Goal: Information Seeking & Learning: Find specific page/section

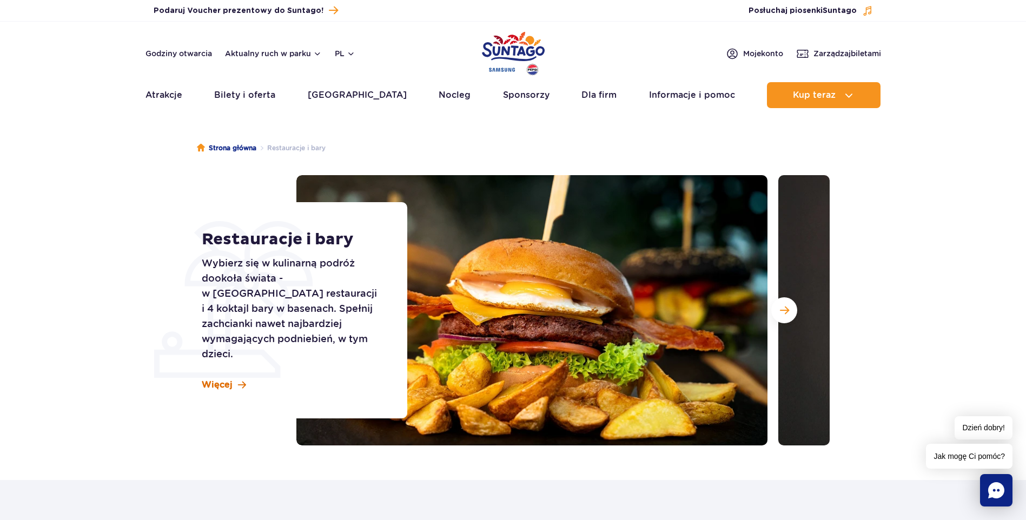
click at [225, 379] on span "Więcej" at bounding box center [217, 385] width 31 height 12
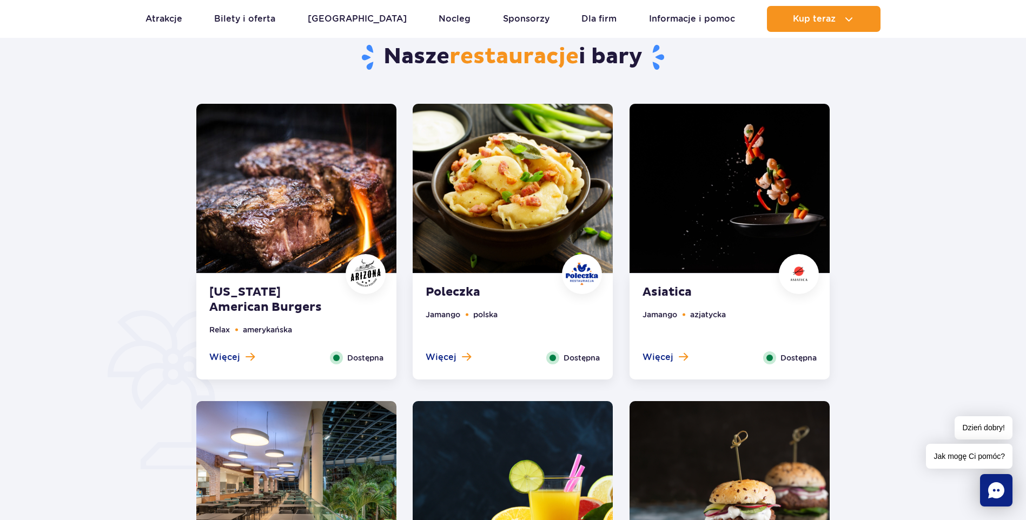
scroll to position [588, 0]
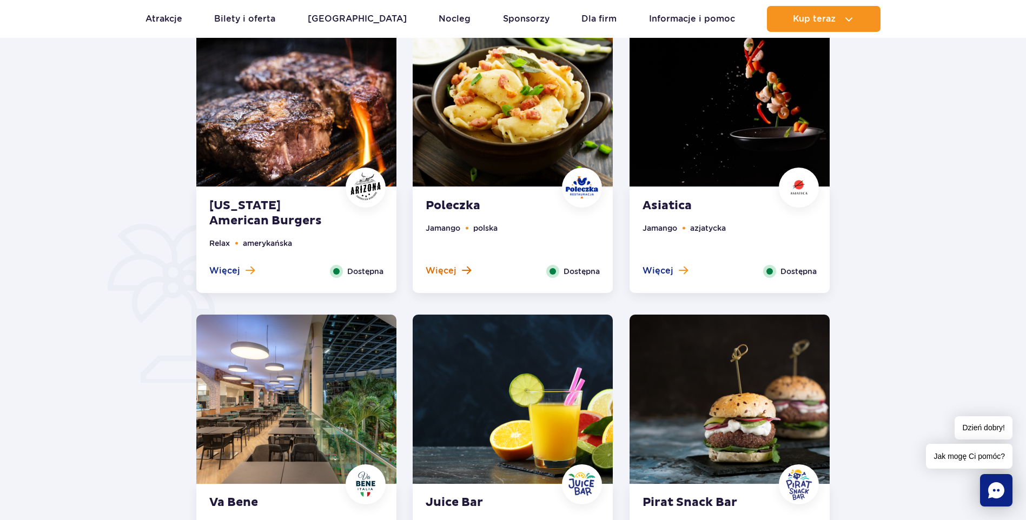
click at [443, 270] on span "Więcej" at bounding box center [441, 271] width 31 height 12
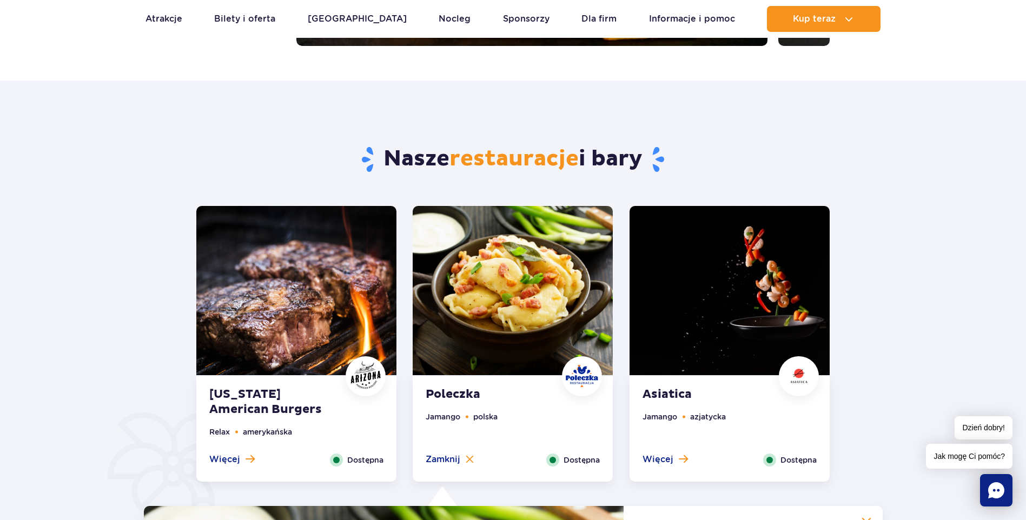
scroll to position [457, 0]
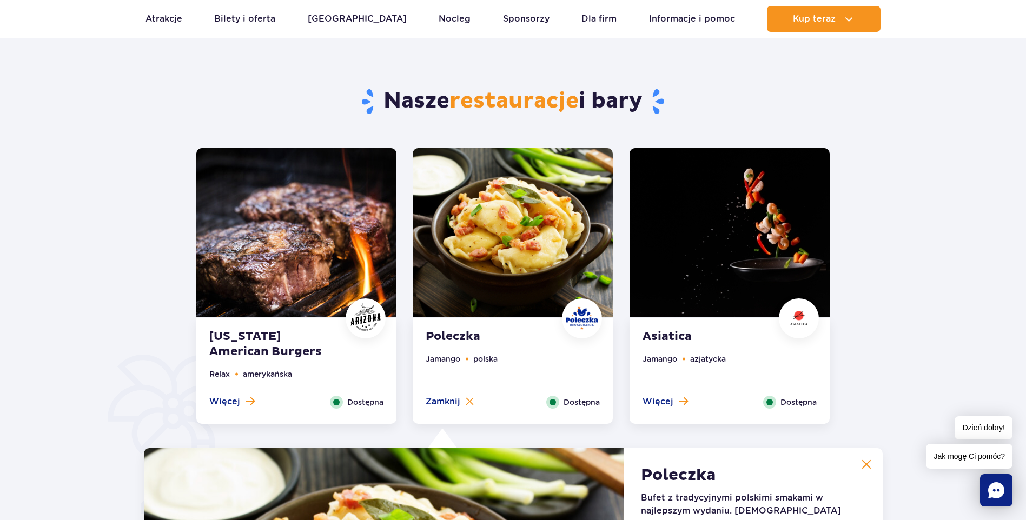
click at [561, 269] on img at bounding box center [513, 232] width 200 height 169
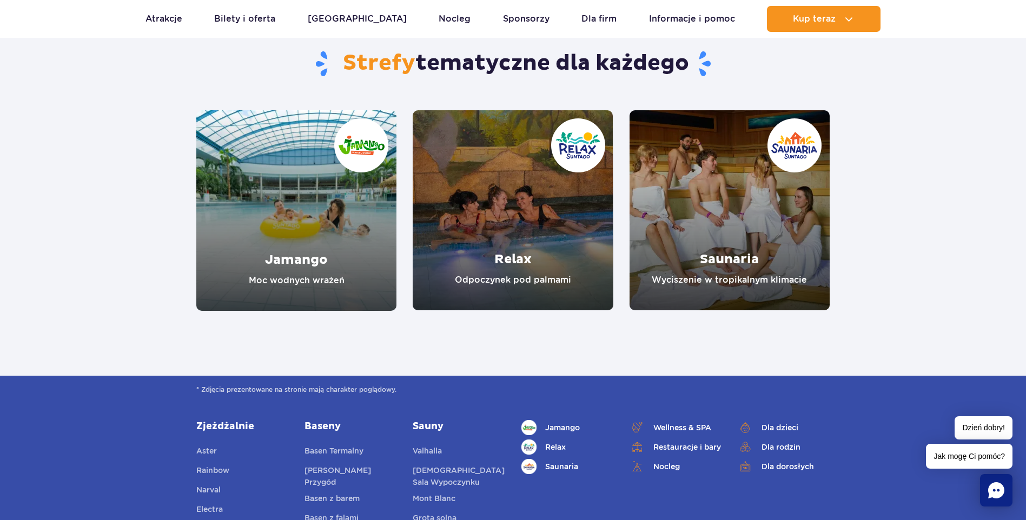
scroll to position [1922, 0]
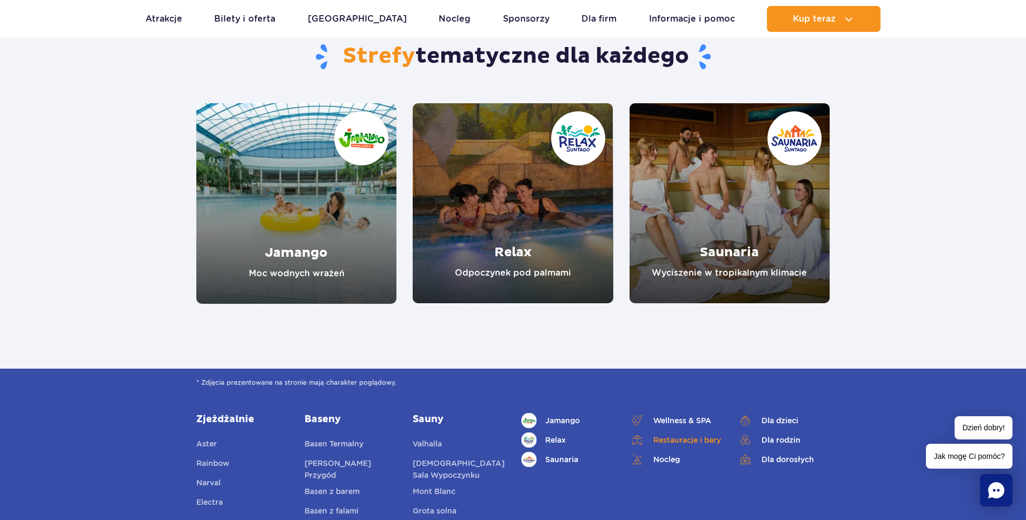
click at [713, 433] on link "Restauracje i bary" at bounding box center [675, 440] width 92 height 15
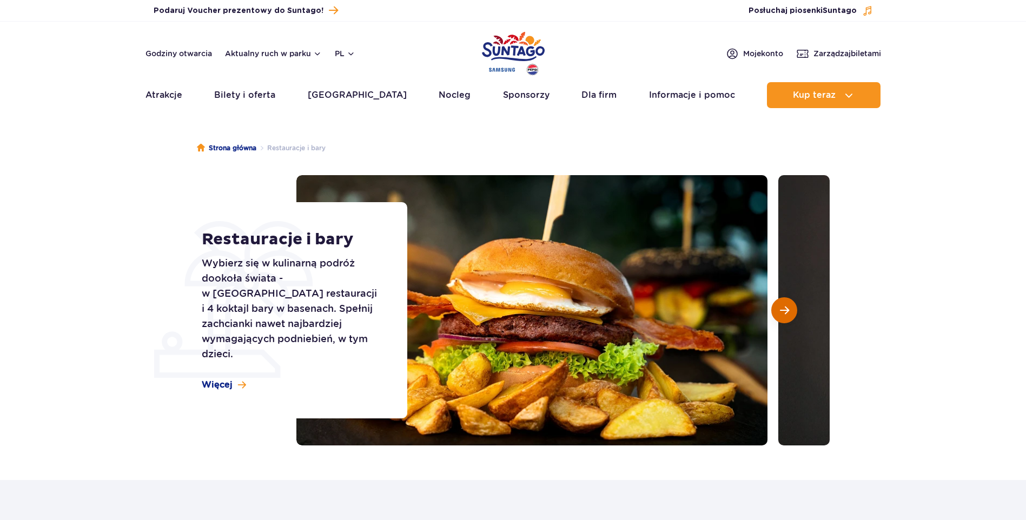
click at [789, 303] on button "Następny slajd" at bounding box center [784, 310] width 26 height 26
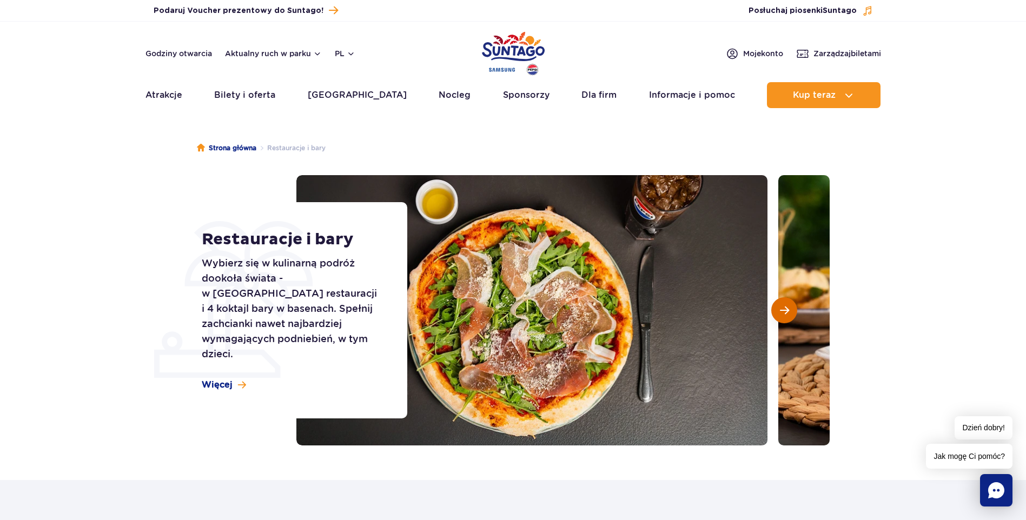
click at [786, 310] on span "Następny slajd" at bounding box center [784, 310] width 9 height 10
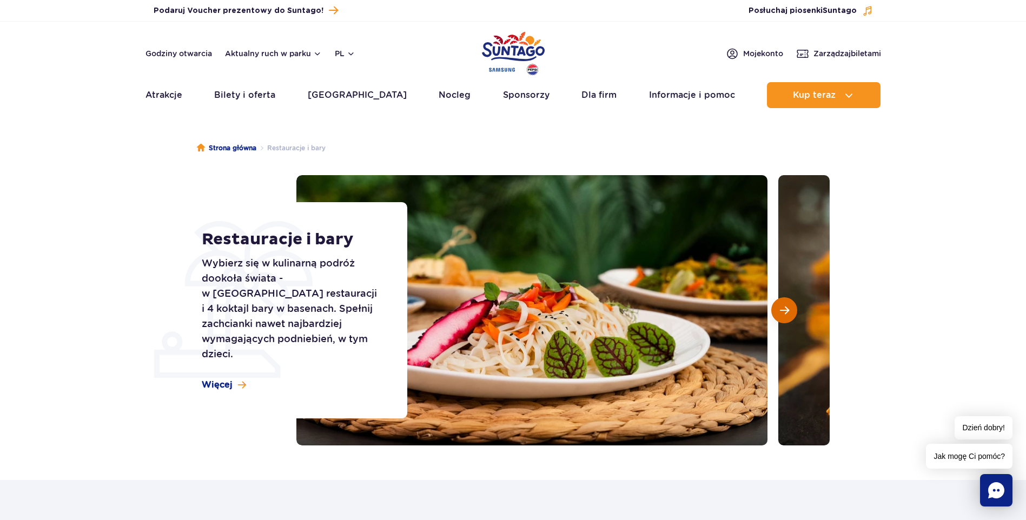
click at [786, 310] on span "Następny slajd" at bounding box center [784, 310] width 9 height 10
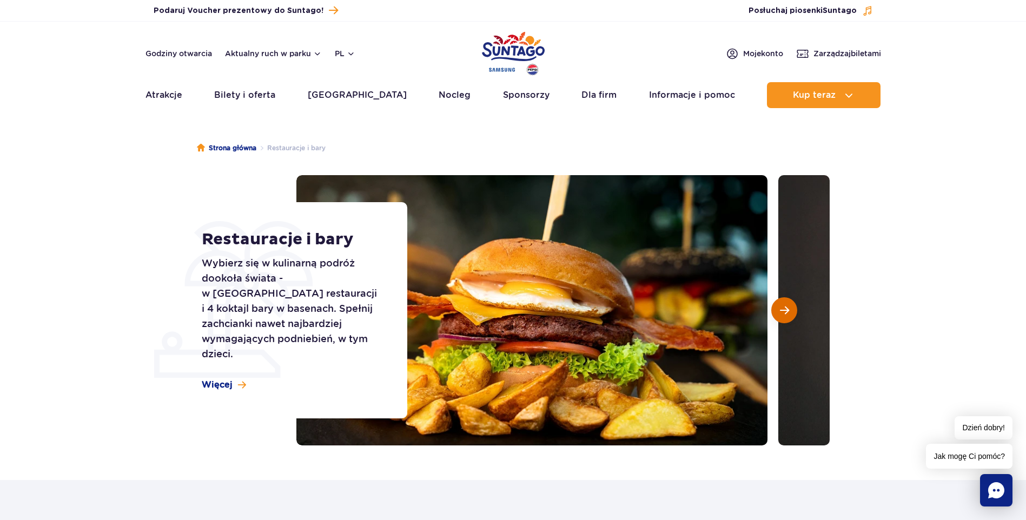
click at [785, 312] on span "Następny slajd" at bounding box center [784, 310] width 9 height 10
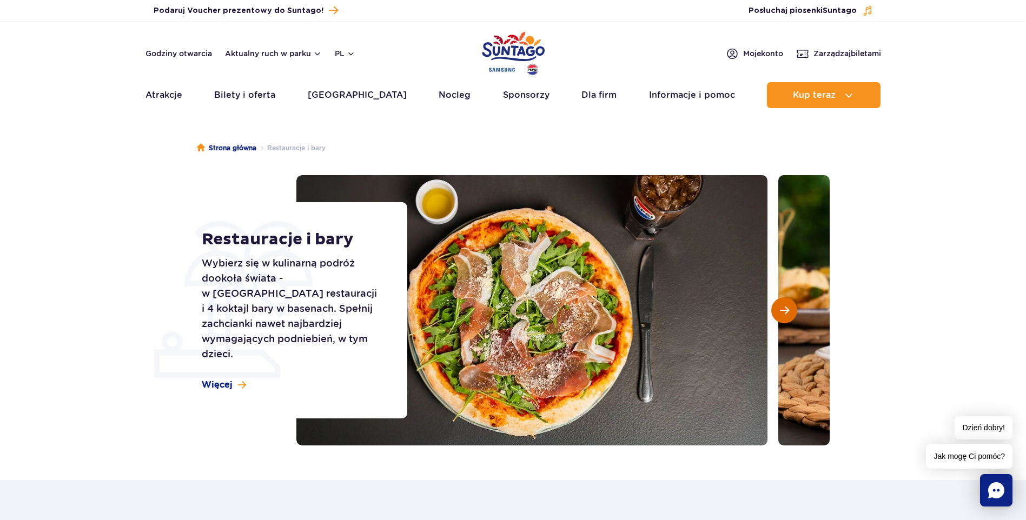
click at [785, 312] on span "Następny slajd" at bounding box center [784, 310] width 9 height 10
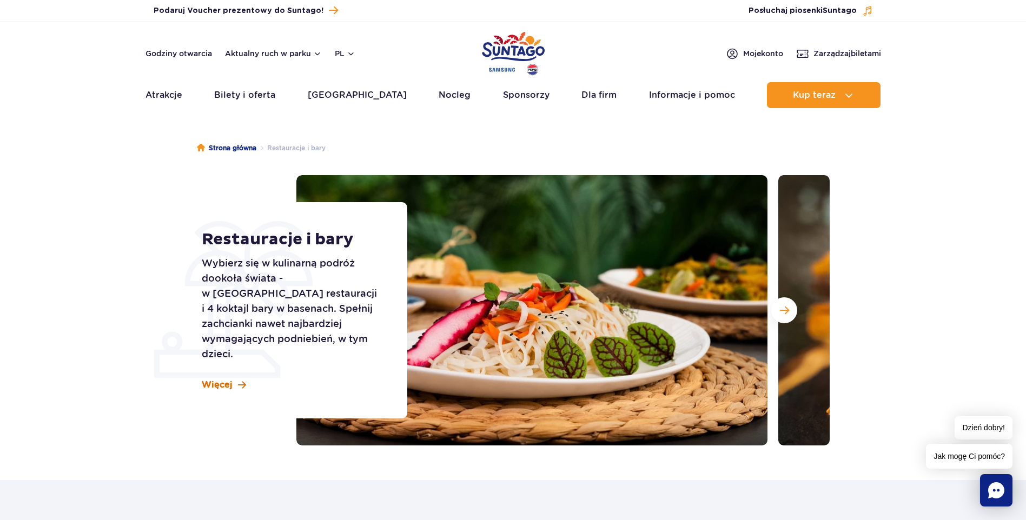
click at [214, 381] on span "Więcej" at bounding box center [217, 385] width 31 height 12
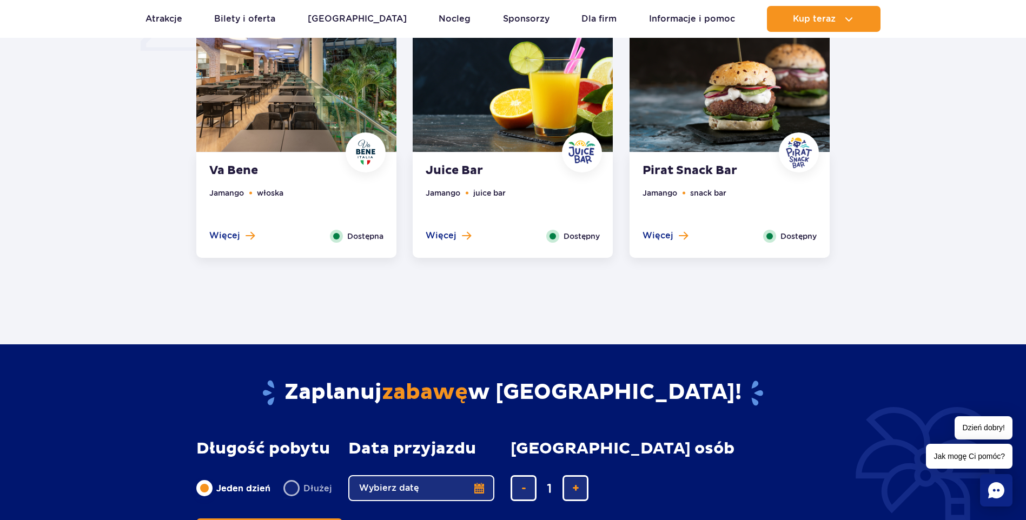
scroll to position [466, 0]
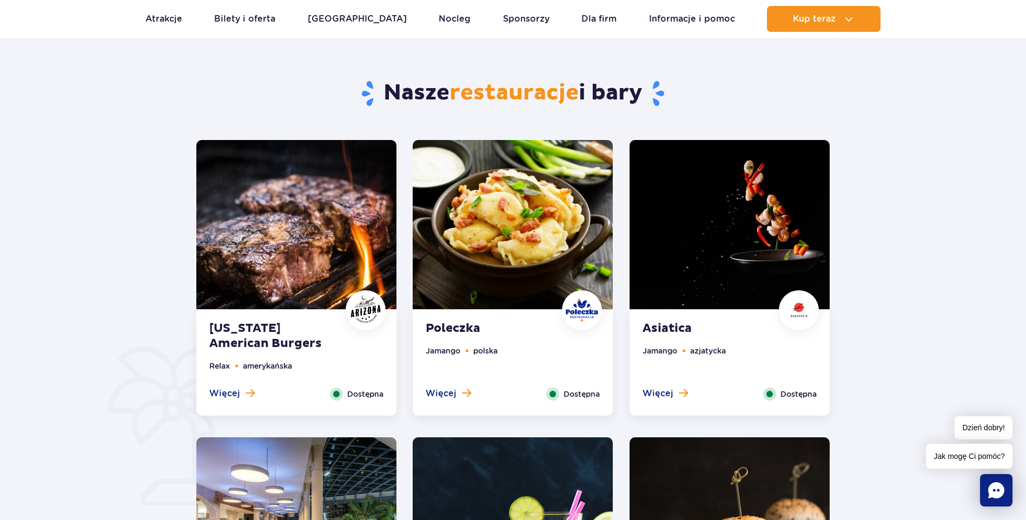
click at [501, 262] on img at bounding box center [513, 224] width 200 height 169
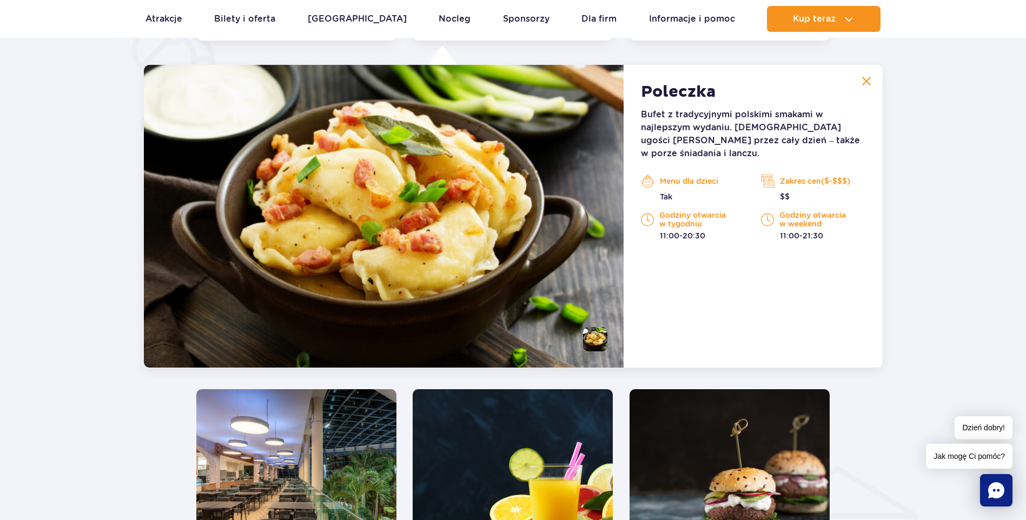
click at [968, 454] on span "Jak mogę Ci pomóc?" at bounding box center [969, 456] width 87 height 25
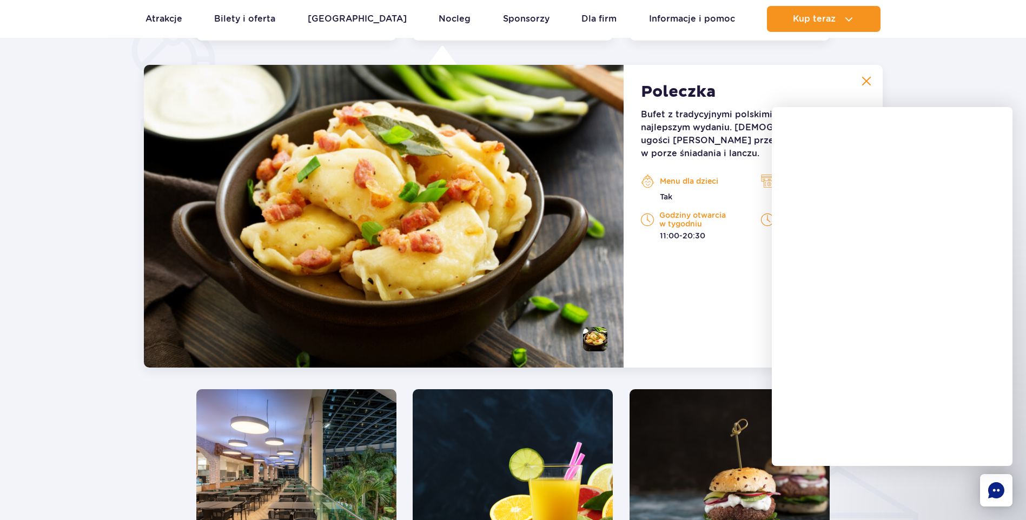
click at [947, 91] on div at bounding box center [513, 162] width 1128 height 1047
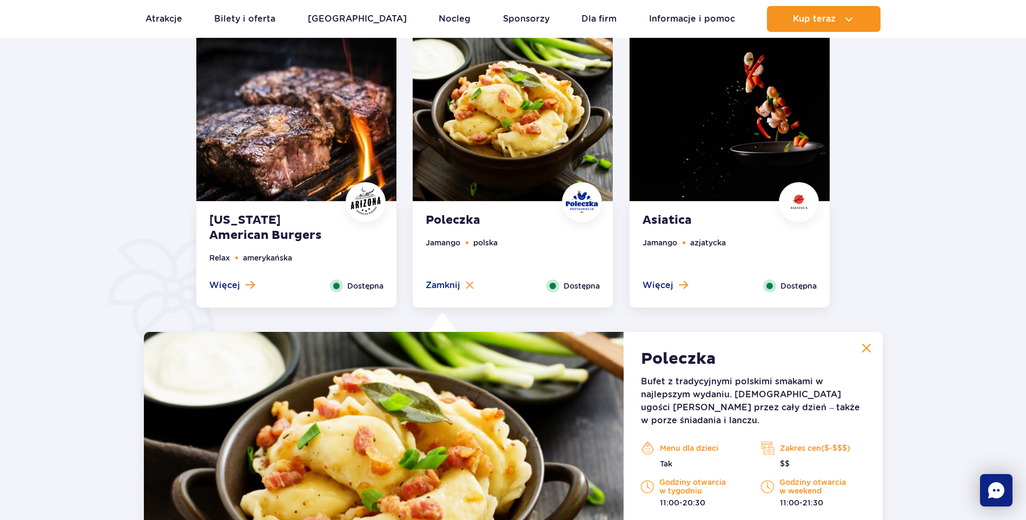
scroll to position [538, 0]
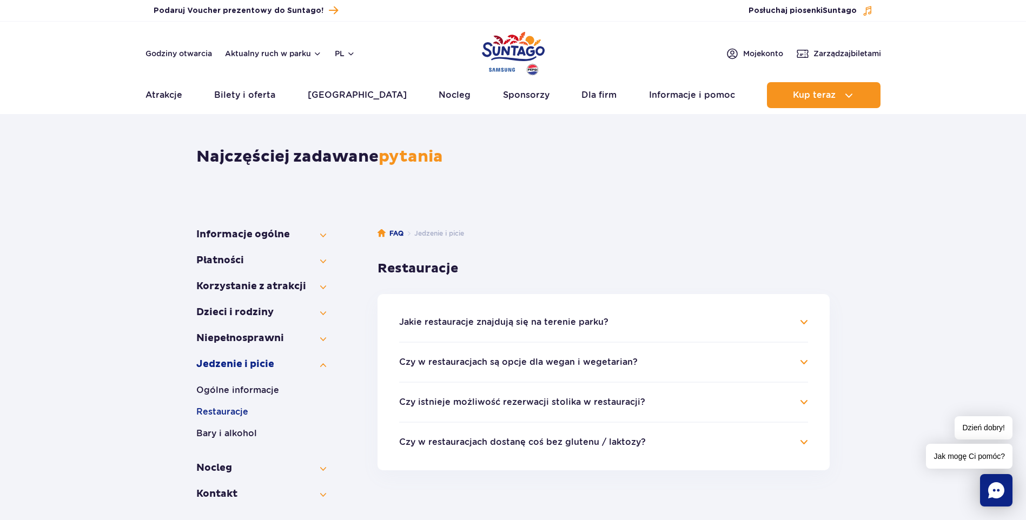
click at [807, 325] on h4 "Jakie restauracje znajdują się na terenie parku?" at bounding box center [603, 322] width 409 height 13
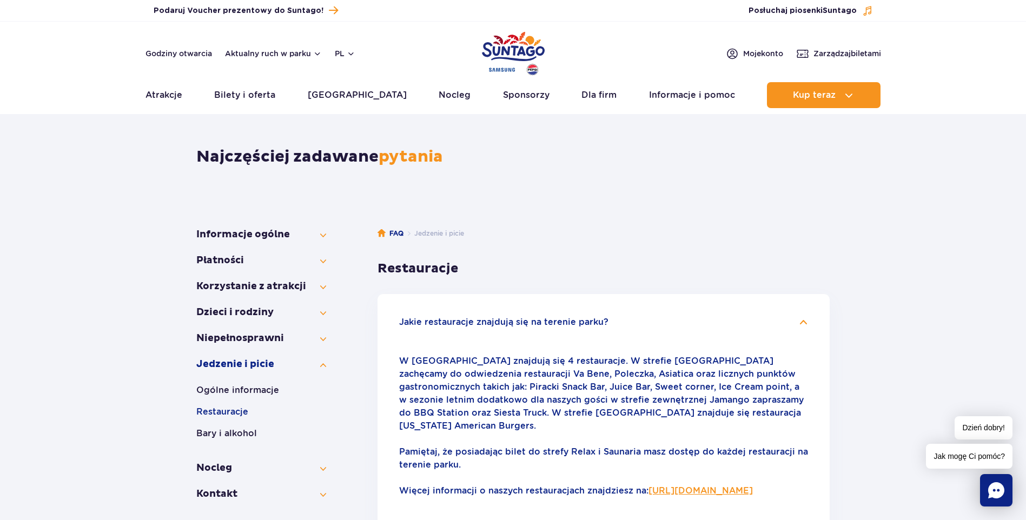
click at [648, 490] on link "https://parkofpoland.com/pl/atrakcje/restauracje" at bounding box center [700, 491] width 104 height 10
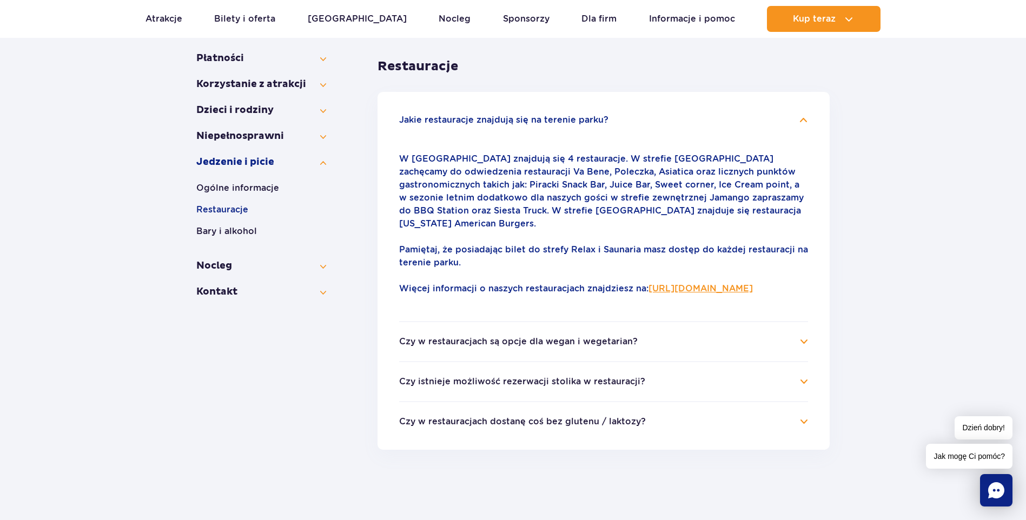
scroll to position [224, 0]
